Goal: Task Accomplishment & Management: Use online tool/utility

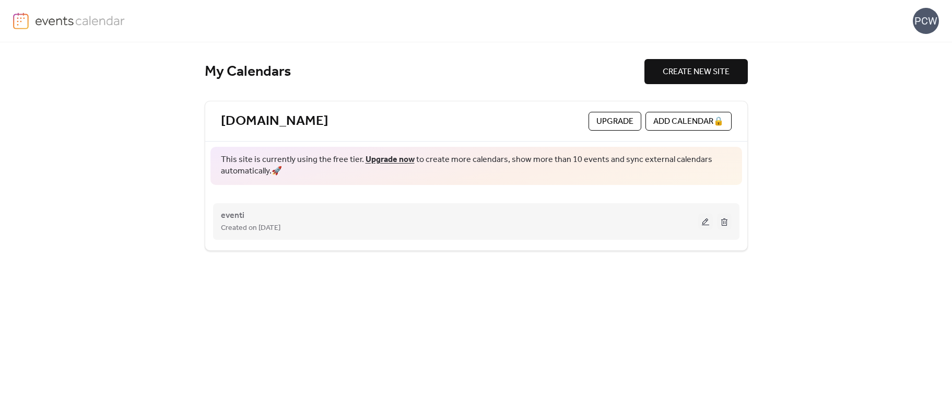
click at [702, 223] on button at bounding box center [705, 222] width 15 height 16
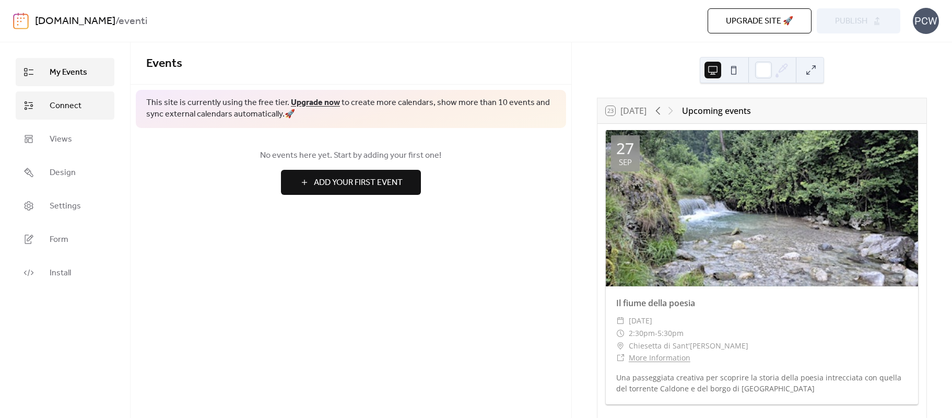
click at [64, 114] on link "Connect" at bounding box center [65, 105] width 99 height 28
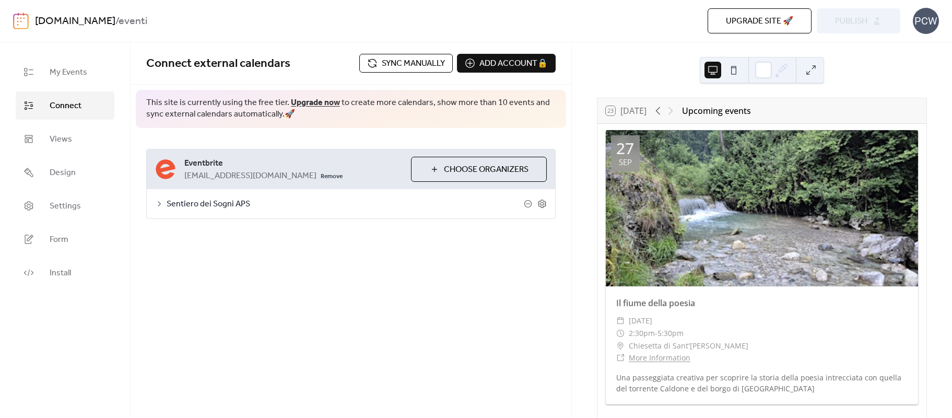
click at [408, 63] on span "Sync manually" at bounding box center [413, 63] width 63 height 13
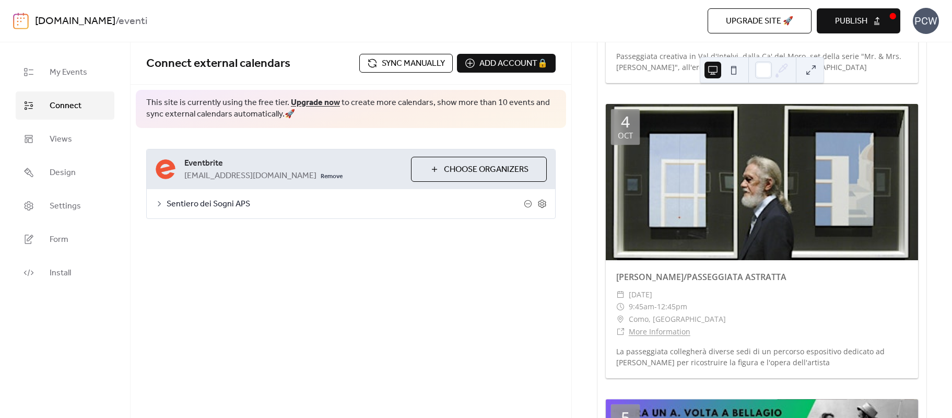
scroll to position [0, 1]
click at [863, 27] on span "Publish" at bounding box center [851, 21] width 32 height 13
click at [922, 27] on div "PCW" at bounding box center [926, 21] width 26 height 26
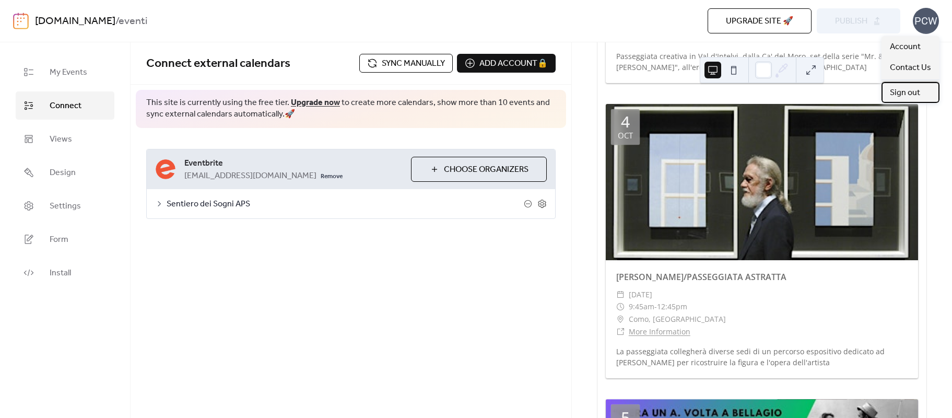
click at [907, 92] on span "Sign out" at bounding box center [905, 93] width 30 height 13
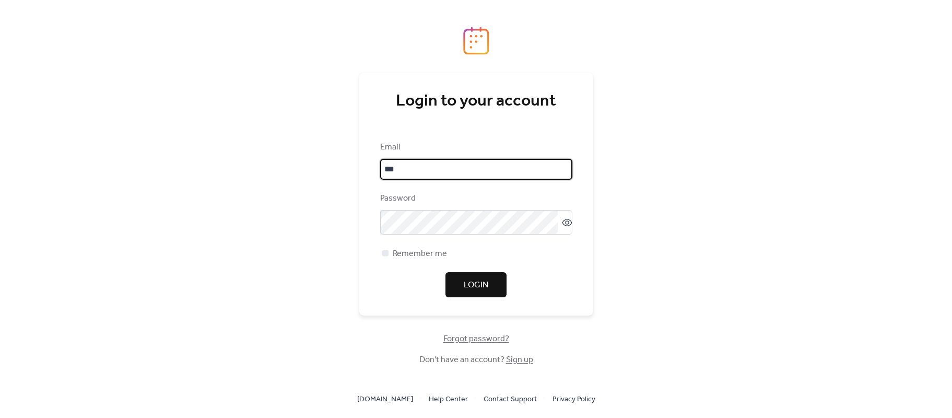
type input "**********"
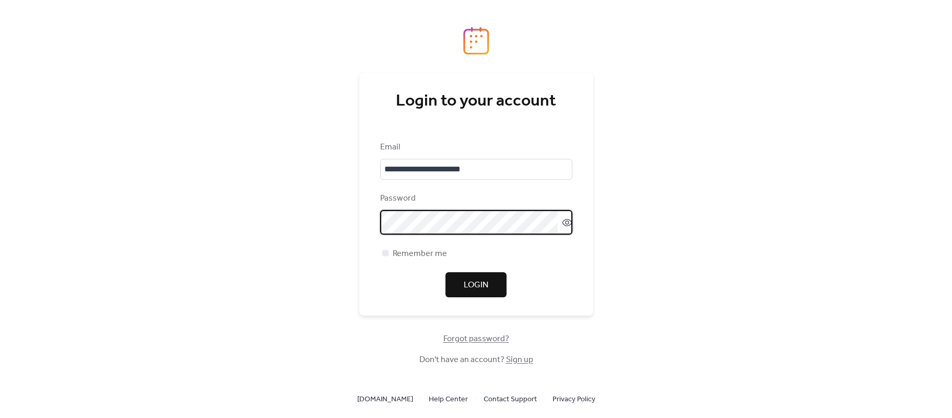
click at [485, 282] on span "Login" at bounding box center [476, 285] width 25 height 13
